Goal: Task Accomplishment & Management: Use online tool/utility

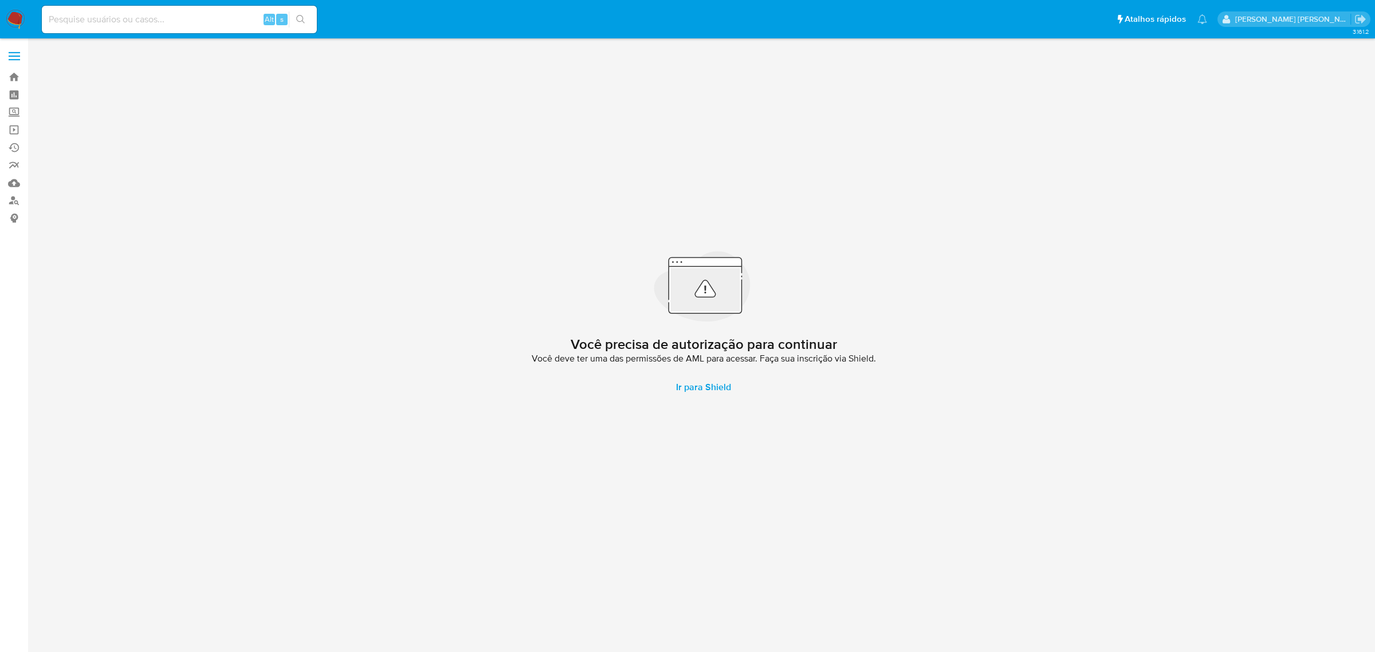
click at [16, 52] on span at bounding box center [14, 53] width 11 height 2
click at [0, 0] on input "checkbox" at bounding box center [0, 0] width 0 height 0
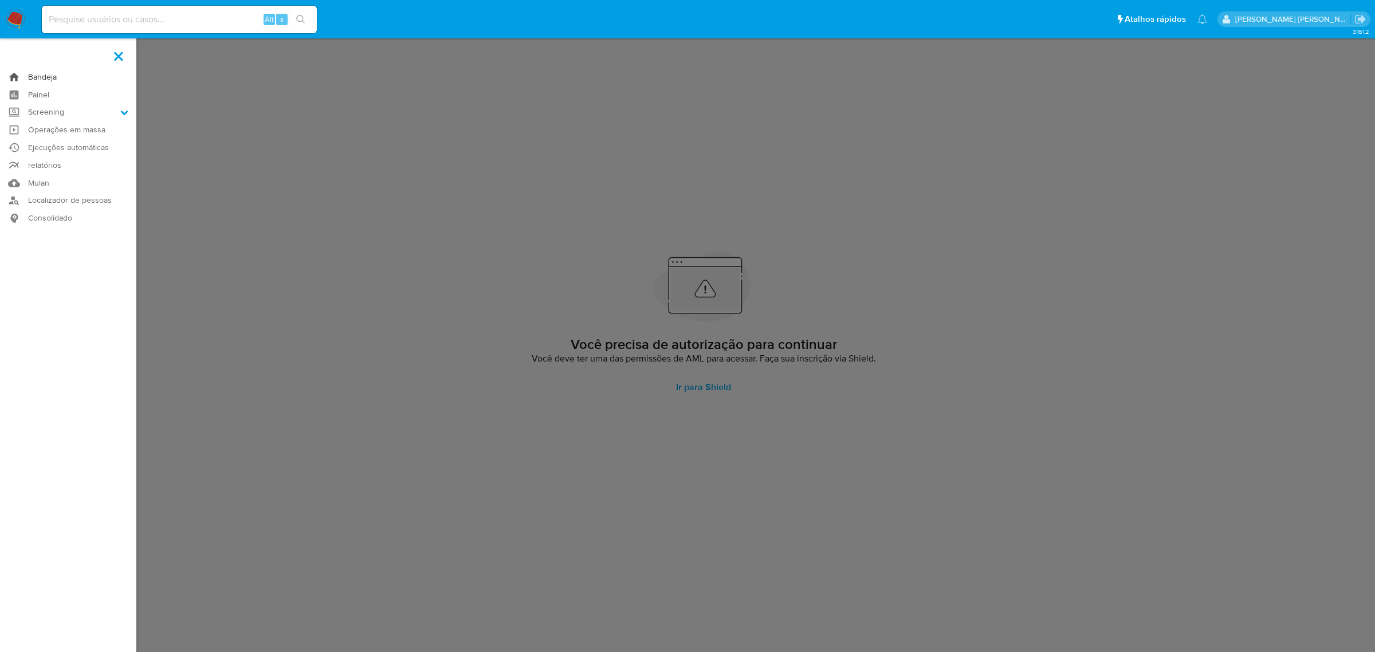
click at [30, 76] on link "Bandeja" at bounding box center [68, 77] width 136 height 18
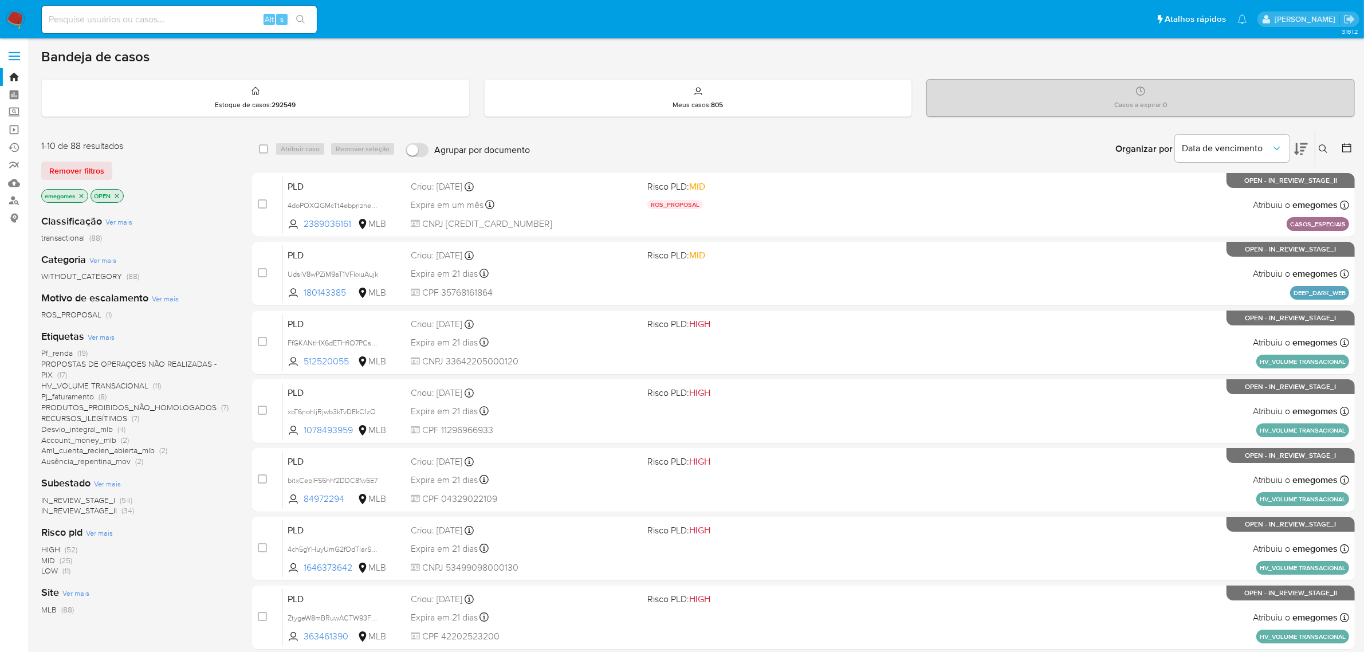
click at [1323, 150] on icon at bounding box center [1323, 148] width 9 height 9
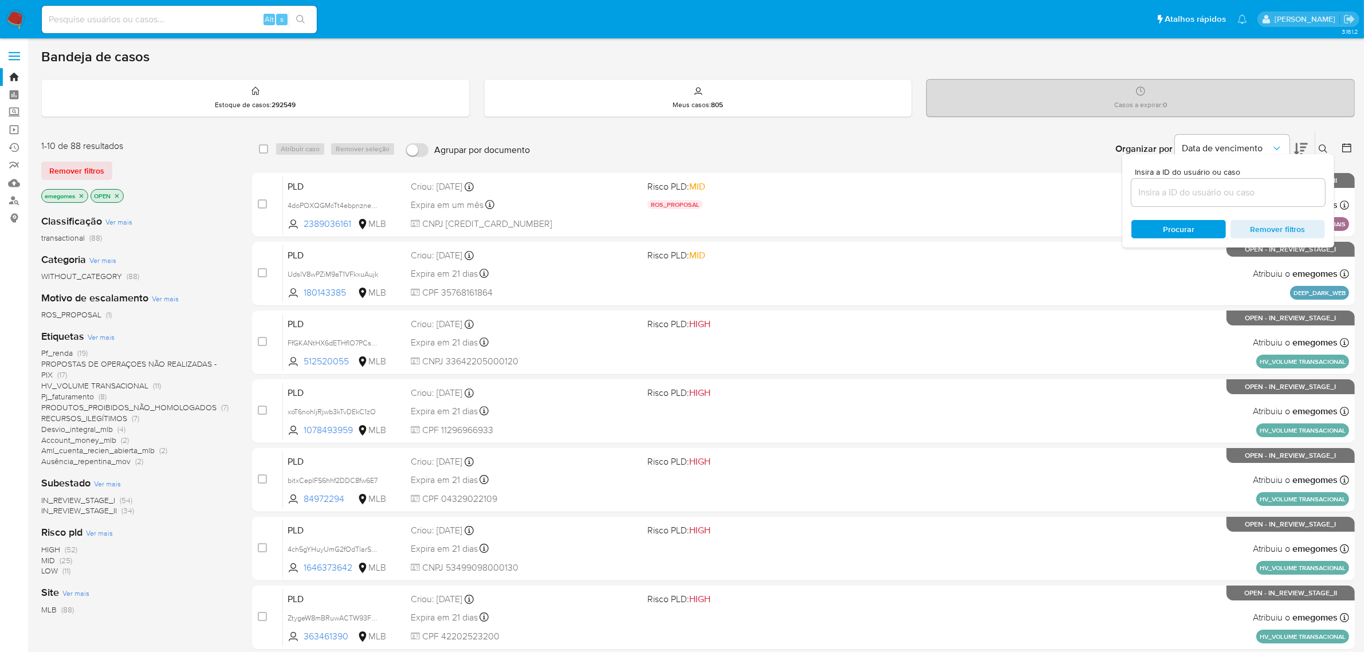
click at [1200, 192] on input at bounding box center [1228, 192] width 194 height 15
type input "JWeM2x97W4Jix7FiBFC3S0UG"
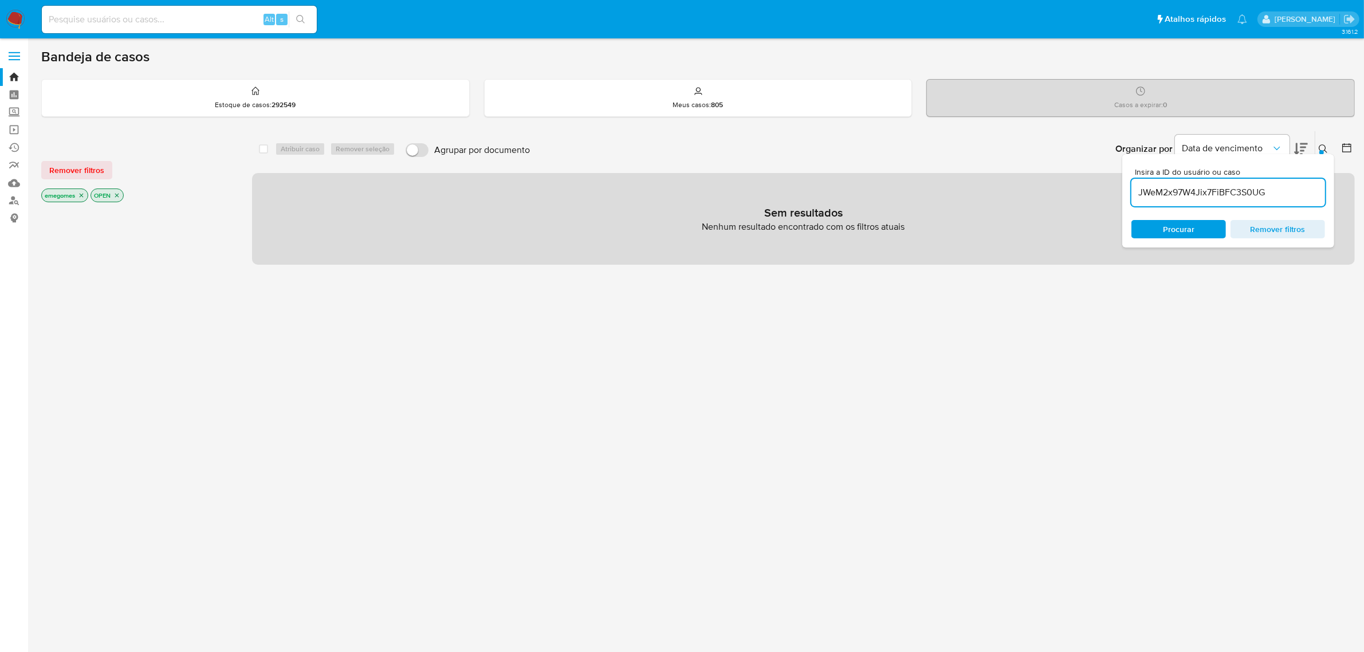
click at [82, 196] on icon "close-filter" at bounding box center [81, 195] width 7 height 7
click at [70, 194] on icon "close-filter" at bounding box center [67, 195] width 7 height 7
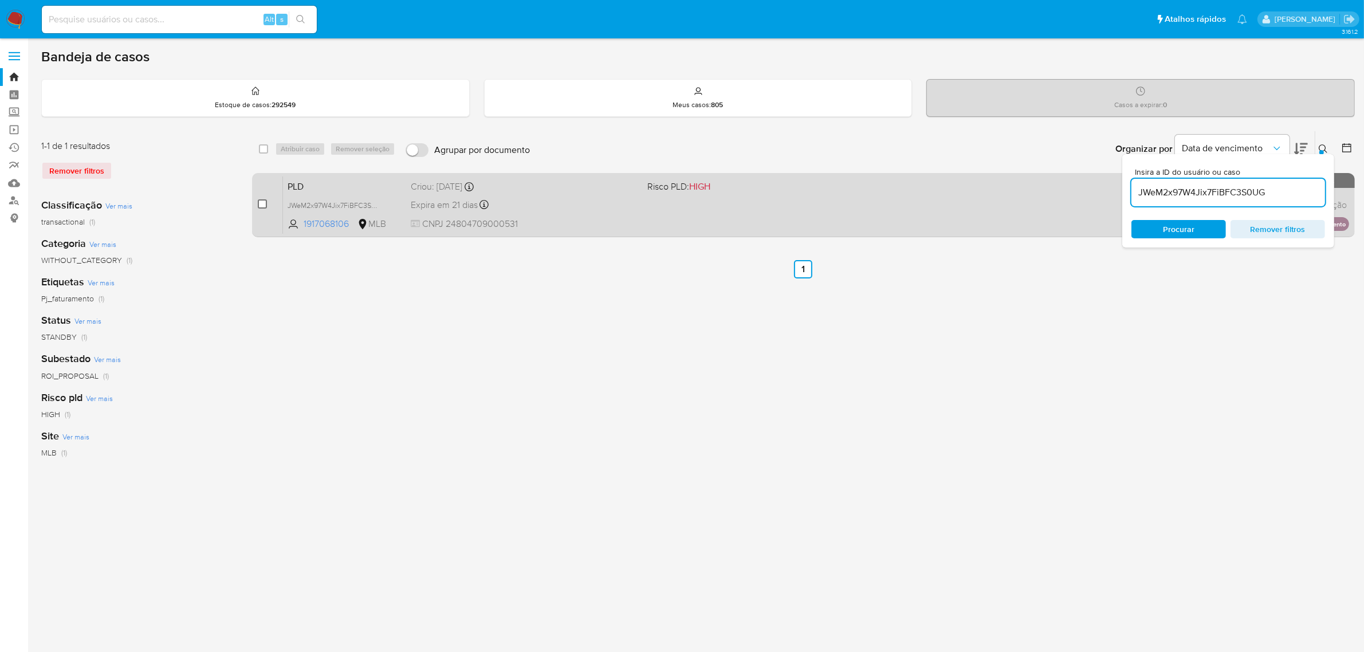
click at [259, 202] on input "checkbox" at bounding box center [262, 203] width 9 height 9
checkbox input "true"
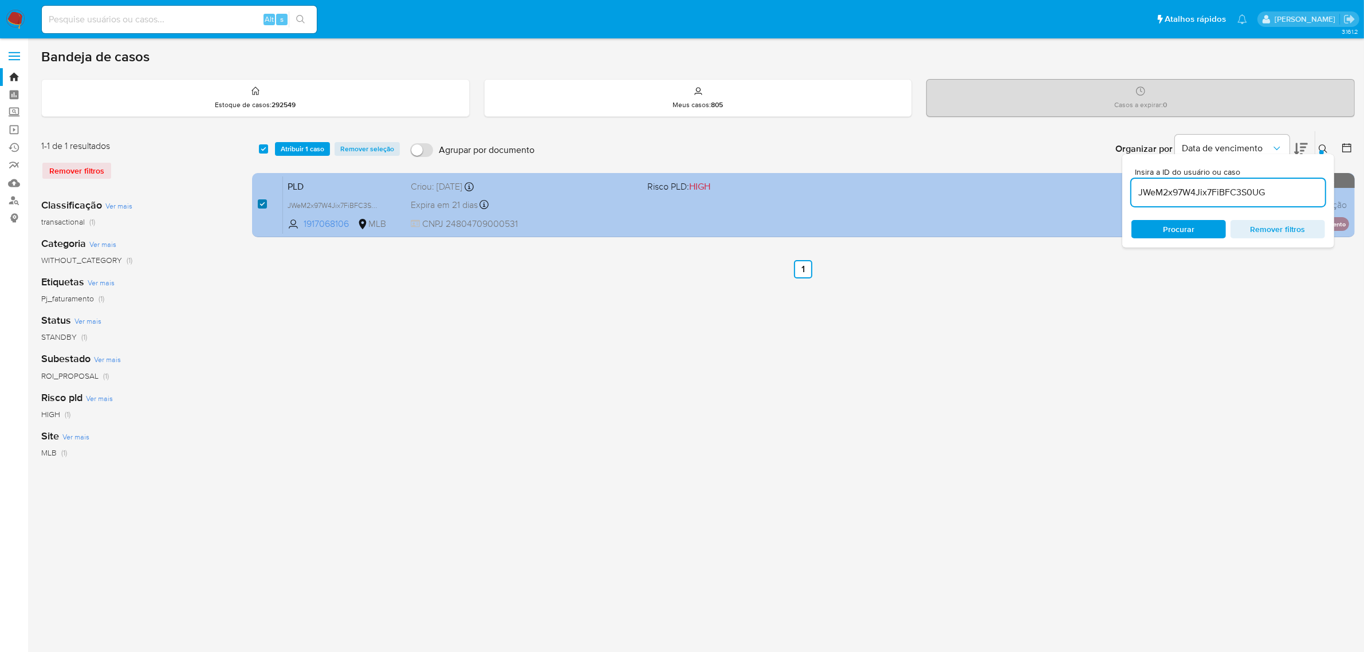
checkbox input "true"
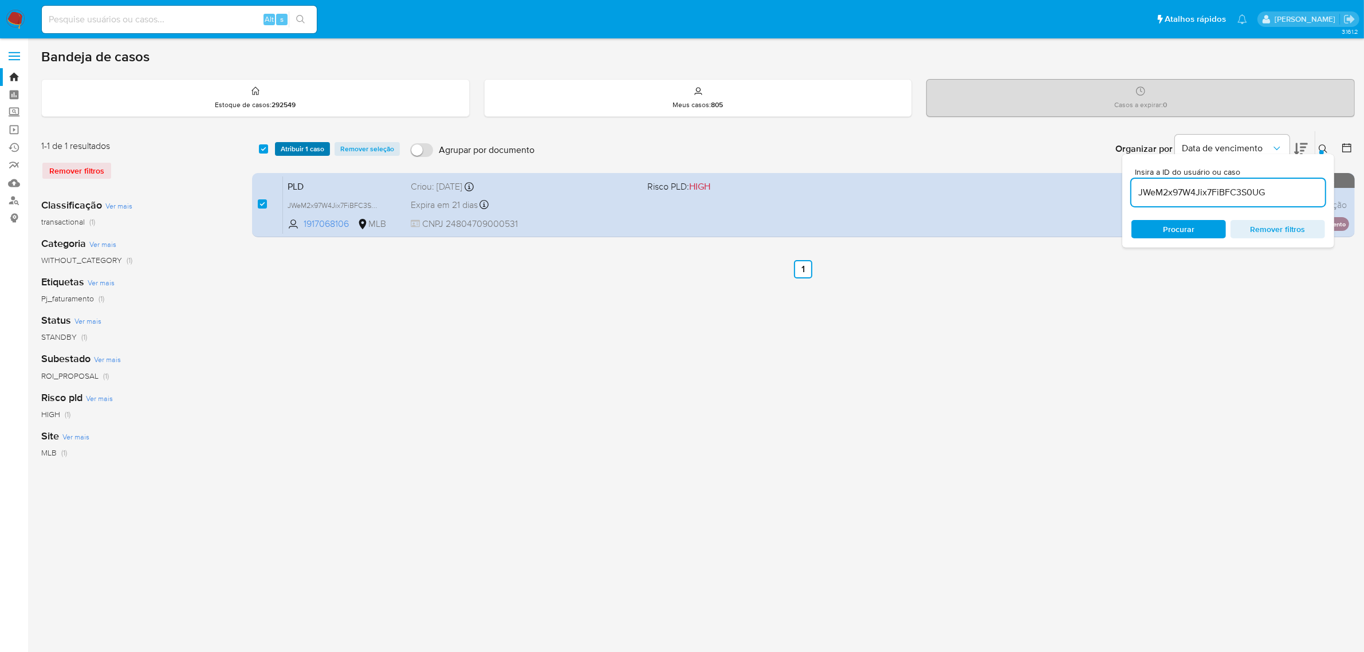
click at [304, 146] on span "Atribuir 1 caso" at bounding box center [303, 148] width 44 height 11
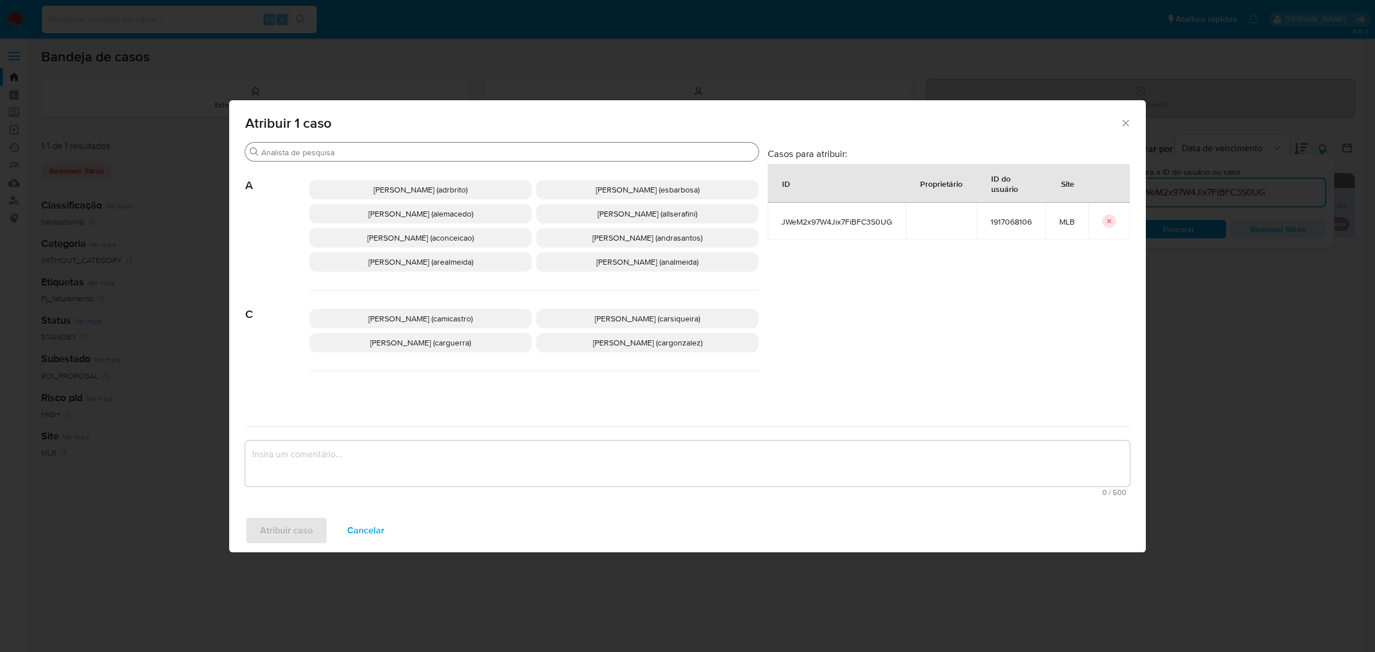
click at [418, 156] on input "Buscar" at bounding box center [507, 152] width 493 height 10
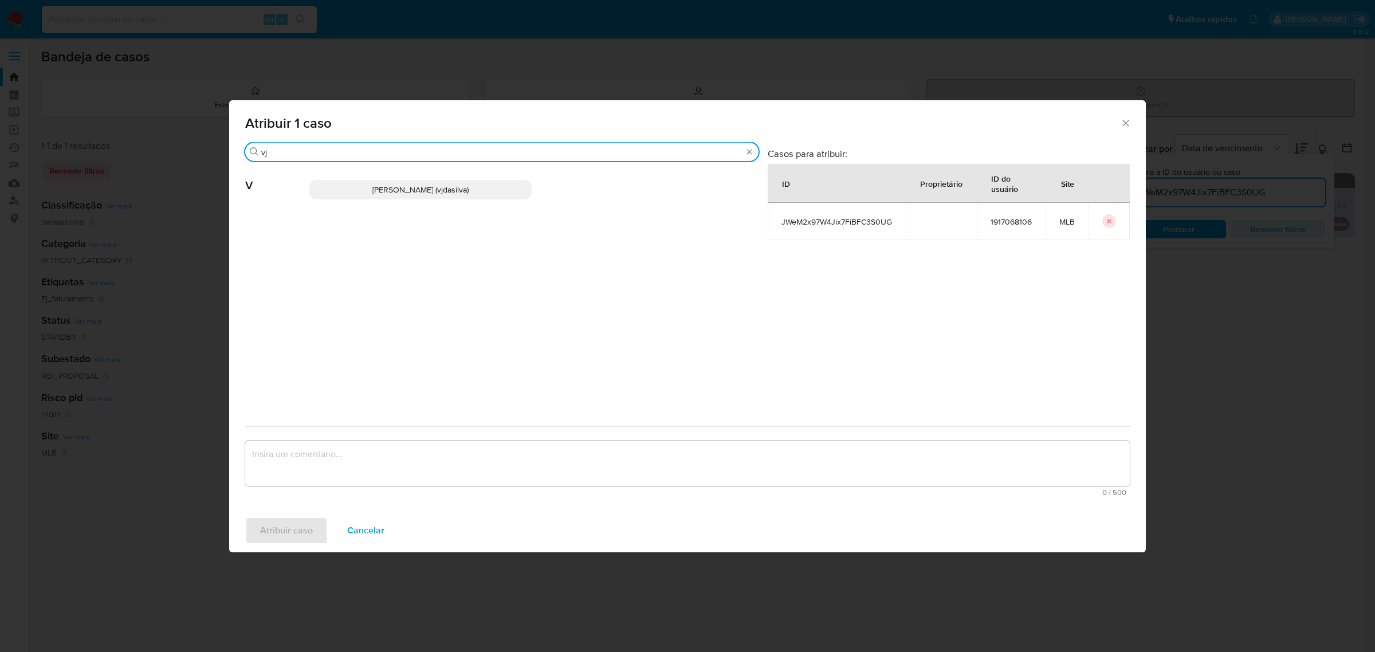
type input "vj"
click at [388, 190] on span "[PERSON_NAME] (vjdasilva)" at bounding box center [420, 189] width 96 height 11
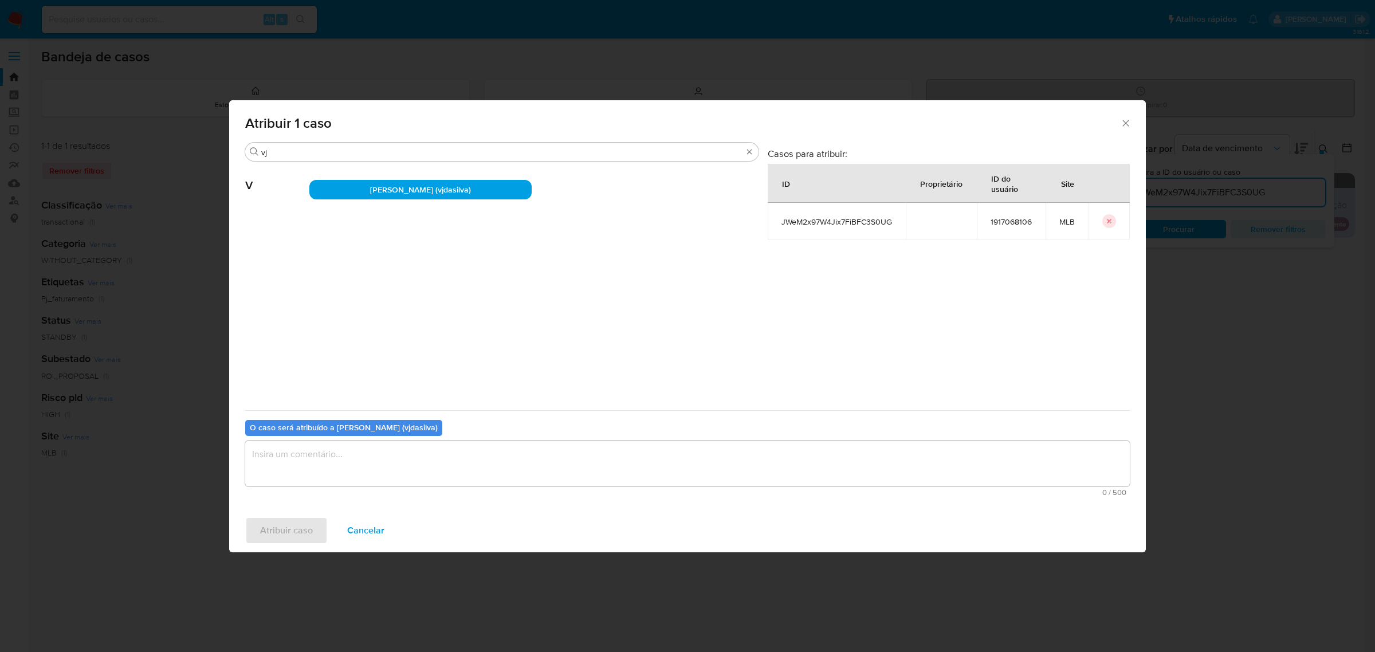
click at [344, 455] on textarea "assign-modal" at bounding box center [687, 463] width 884 height 46
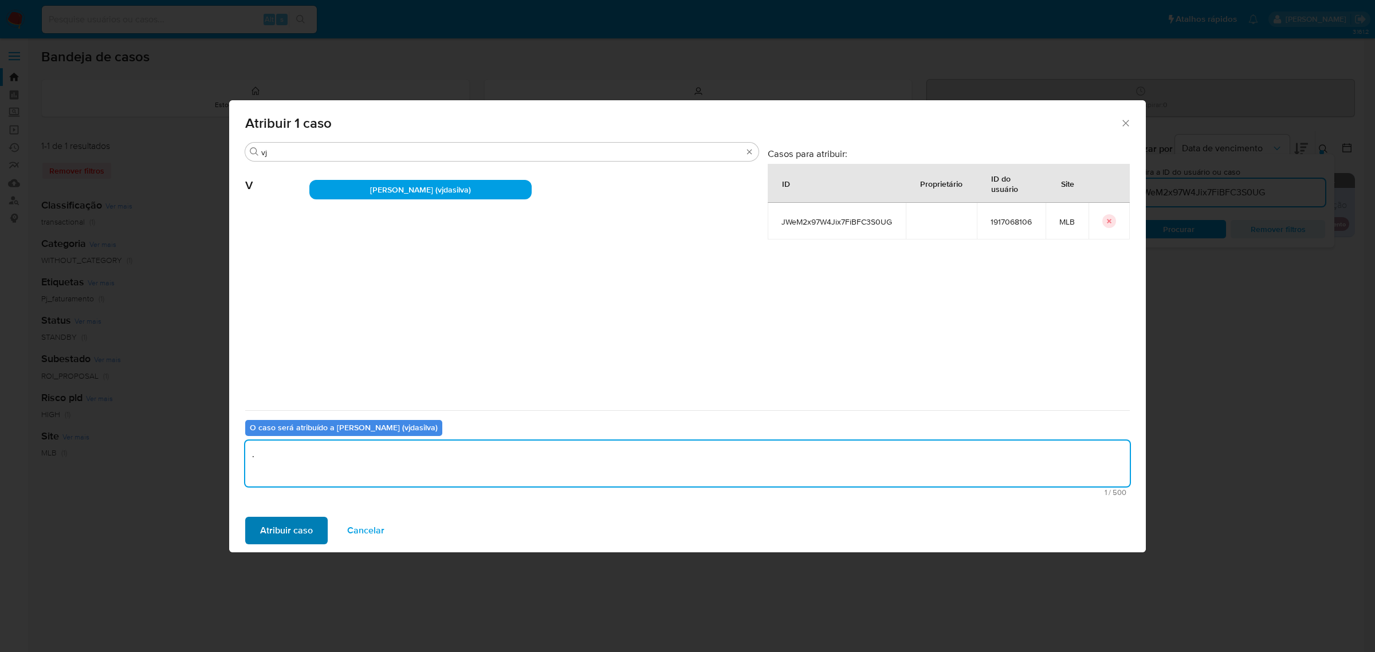
type textarea "."
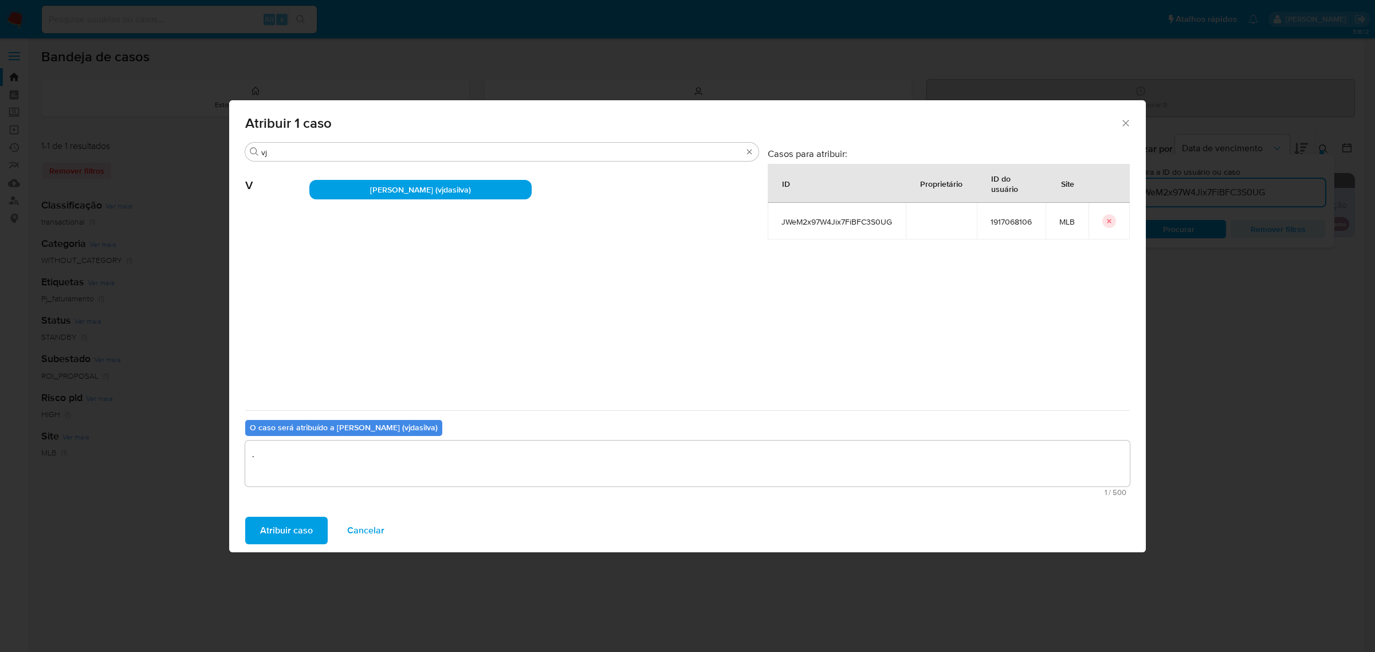
click at [282, 527] on span "Atribuir caso" at bounding box center [286, 530] width 53 height 25
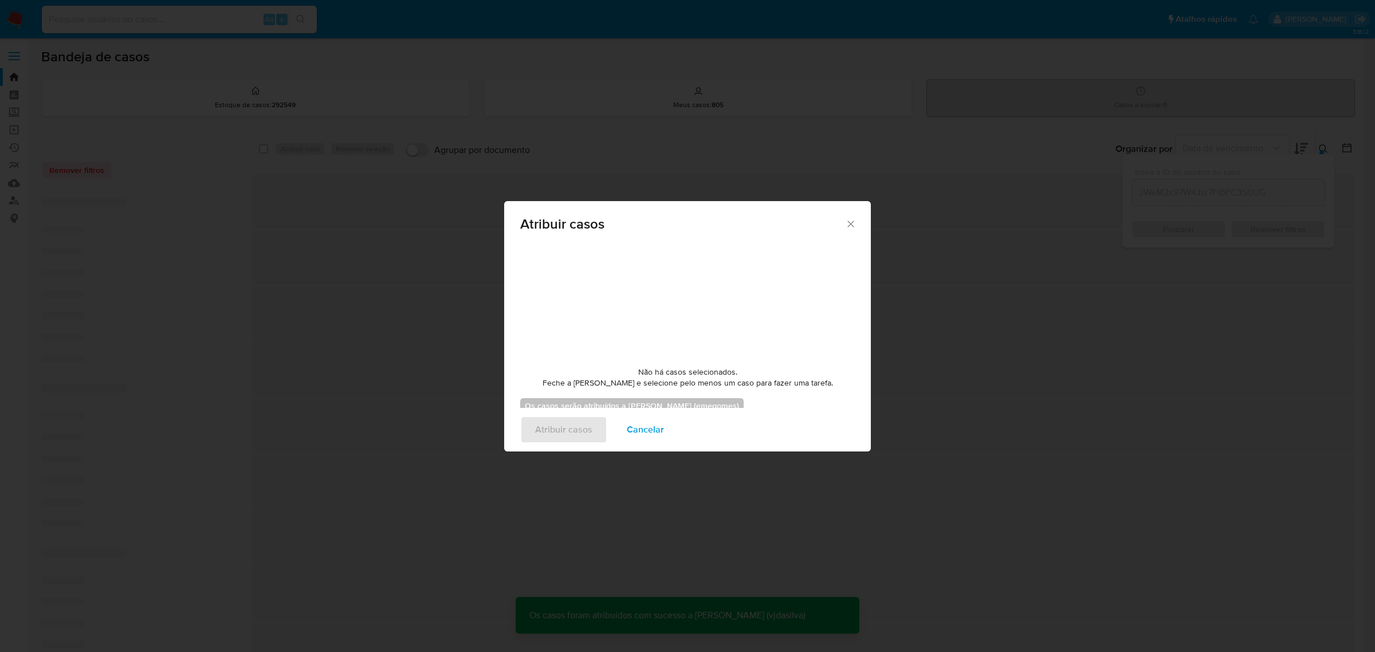
checkbox input "false"
